Goal: Task Accomplishment & Management: Manage account settings

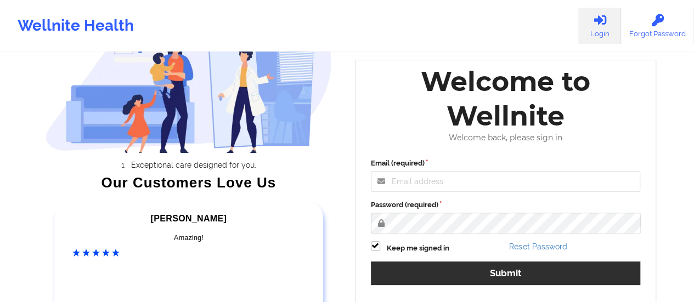
scroll to position [110, 0]
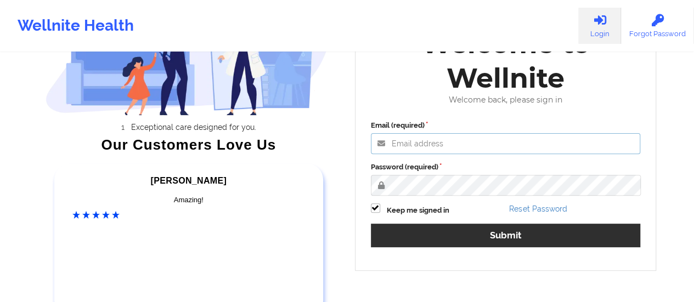
type input "[EMAIL_ADDRESS][DOMAIN_NAME]"
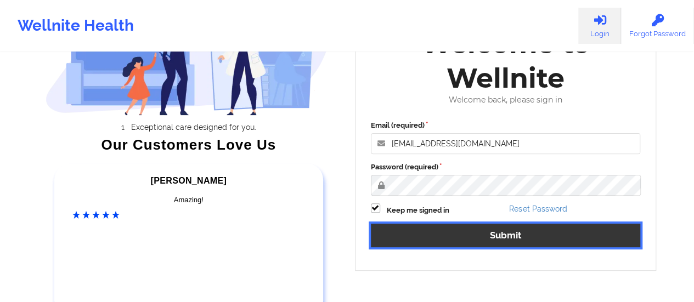
click at [464, 236] on button "Submit" at bounding box center [506, 236] width 270 height 24
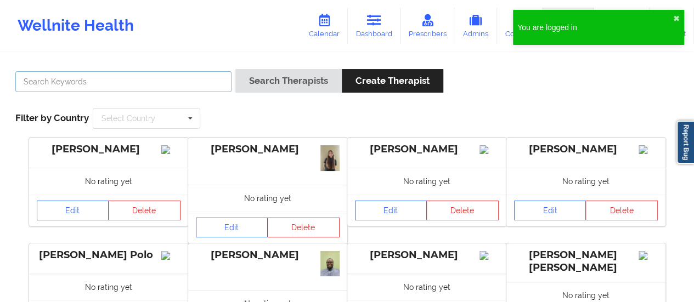
click at [130, 89] on input "text" at bounding box center [123, 81] width 216 height 21
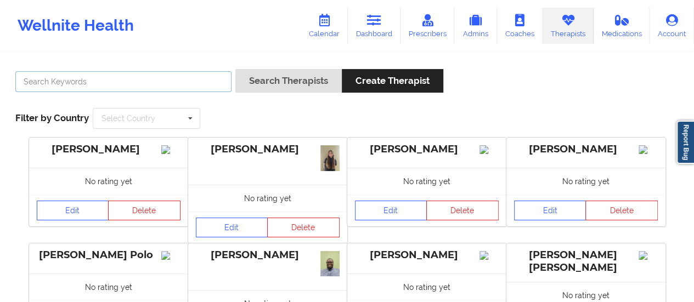
paste input "[PERSON_NAME]"
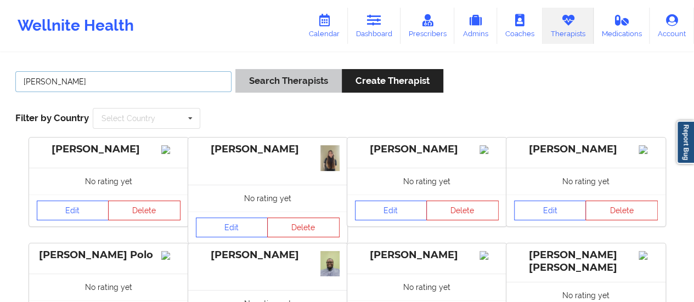
type input "[PERSON_NAME]"
click at [265, 77] on button "Search Therapists" at bounding box center [288, 81] width 106 height 24
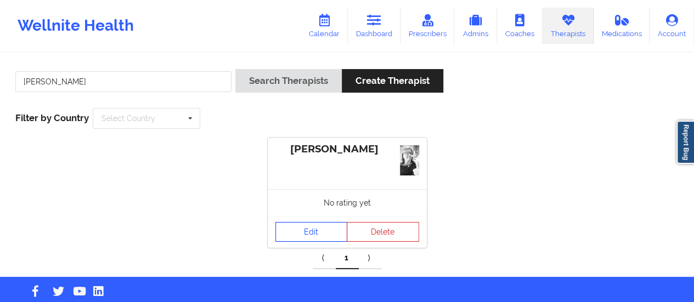
click at [339, 235] on link "Edit" at bounding box center [311, 232] width 72 height 20
